Goal: Use online tool/utility: Utilize a website feature to perform a specific function

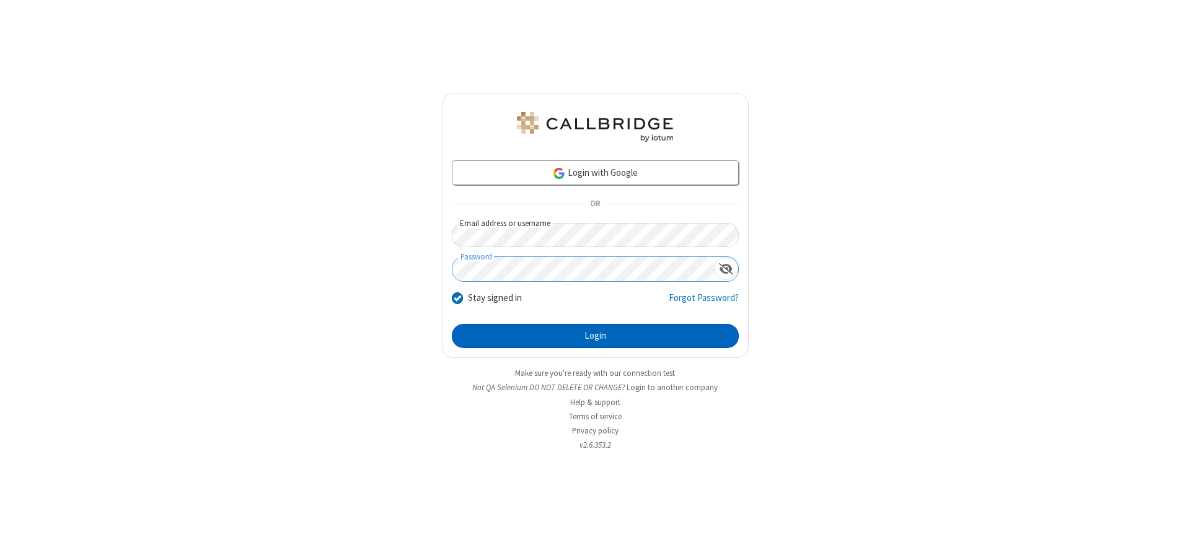
click at [595, 336] on button "Login" at bounding box center [595, 336] width 287 height 25
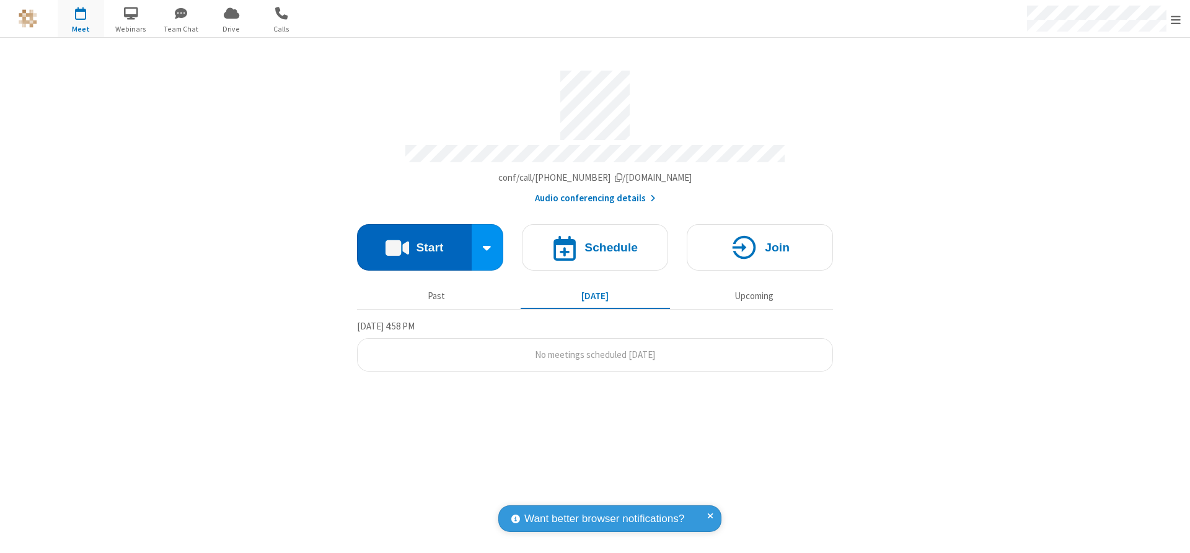
click at [414, 243] on button "Start" at bounding box center [414, 247] width 115 height 46
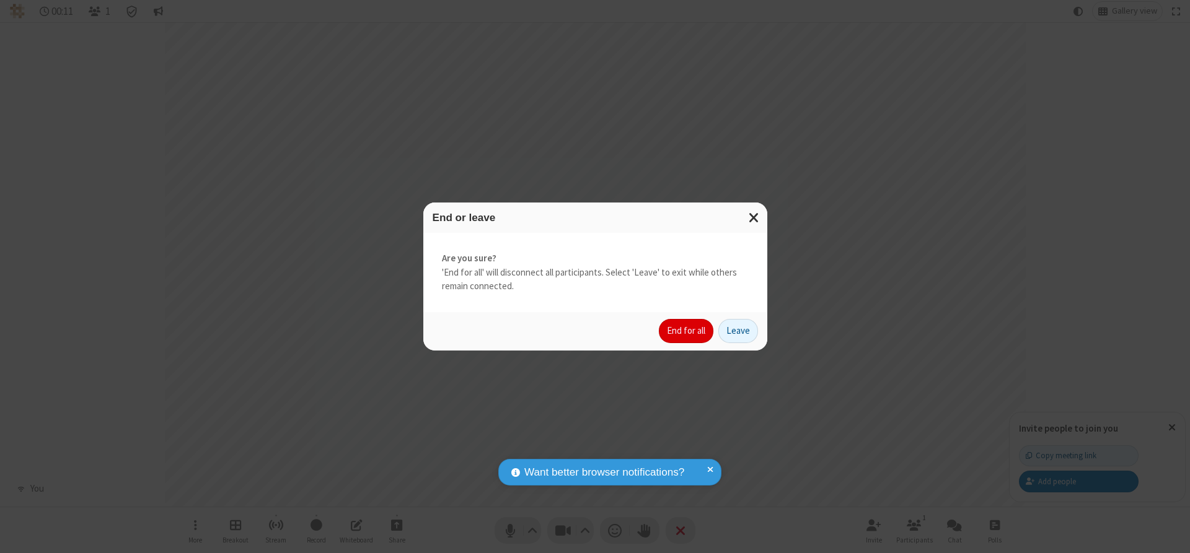
click at [687, 331] on button "End for all" at bounding box center [686, 331] width 55 height 25
